Goal: Information Seeking & Learning: Find specific fact

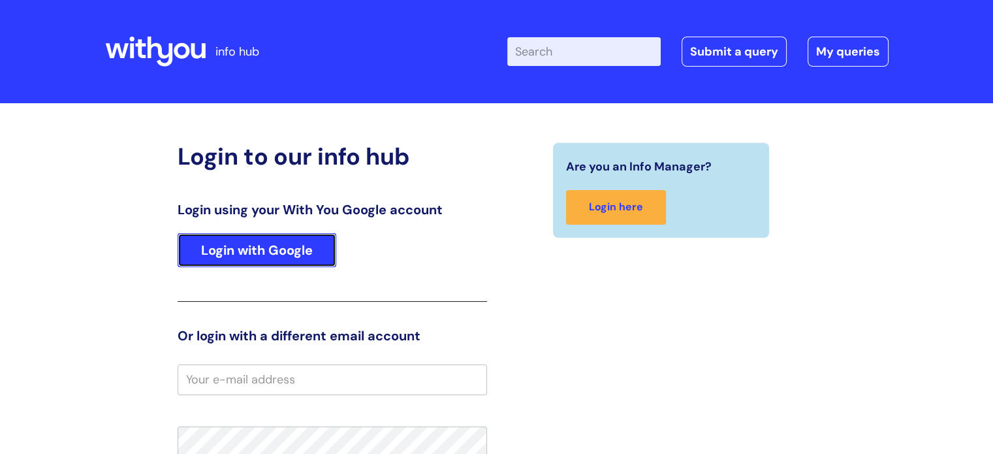
click at [270, 245] on link "Login with Google" at bounding box center [257, 250] width 159 height 34
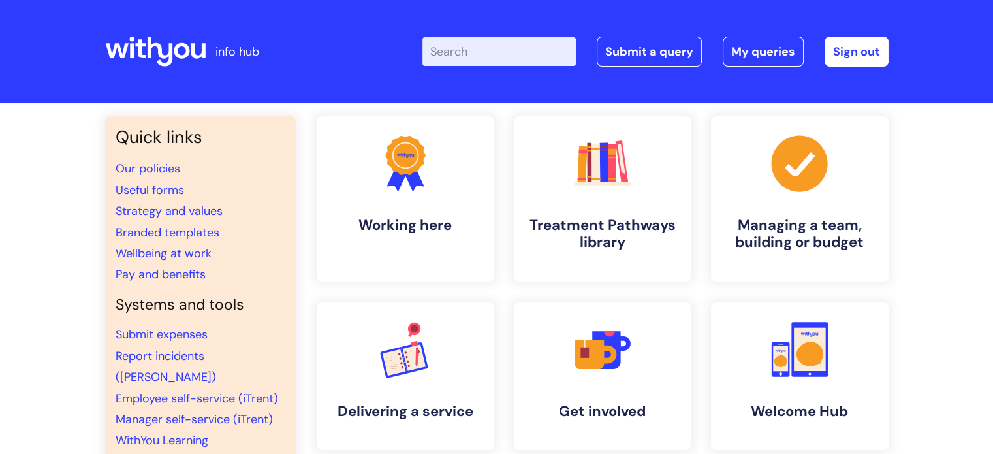
click at [468, 37] on div "Enter your search term here... Search Submit a query My queries Welcome Davison…" at bounding box center [656, 52] width 466 height 30
click at [470, 41] on input "Enter your search term here..." at bounding box center [499, 51] width 153 height 29
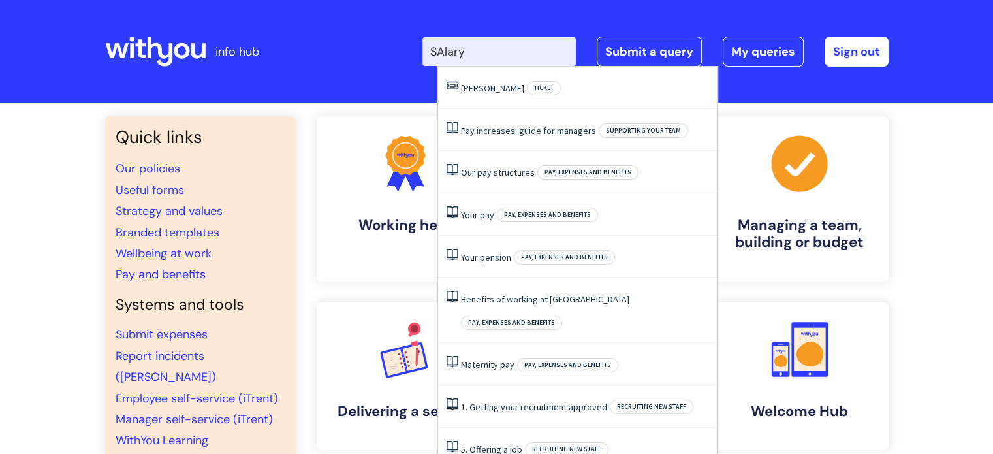
type input "SAlary"
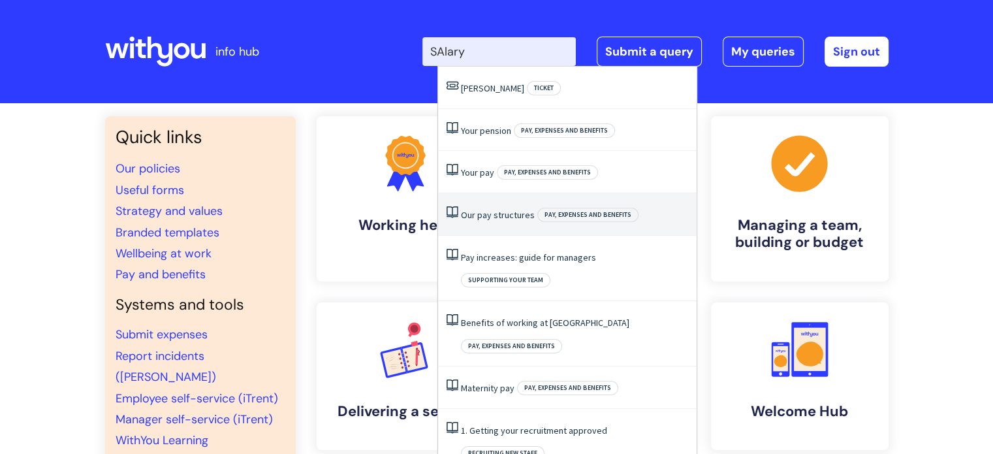
click at [489, 195] on li "Our pay structures Pay, expenses and benefits" at bounding box center [567, 214] width 259 height 42
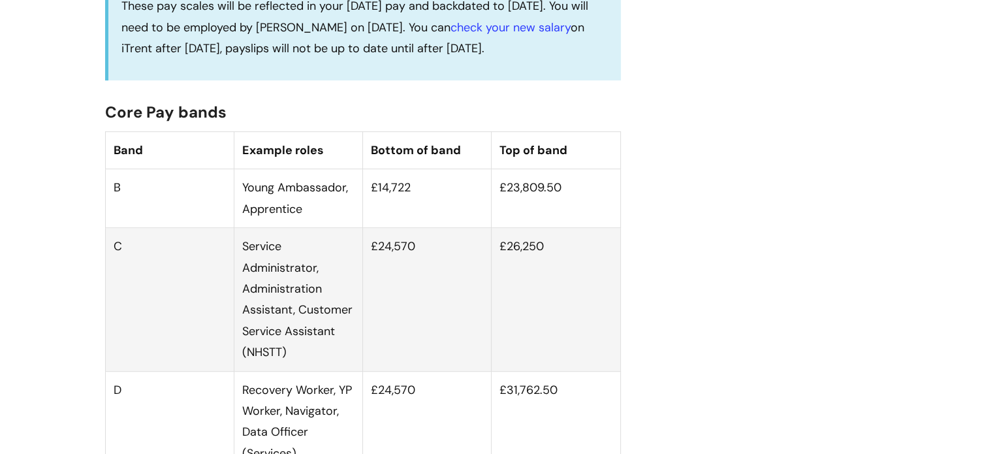
scroll to position [766, 0]
